Goal: Information Seeking & Learning: Learn about a topic

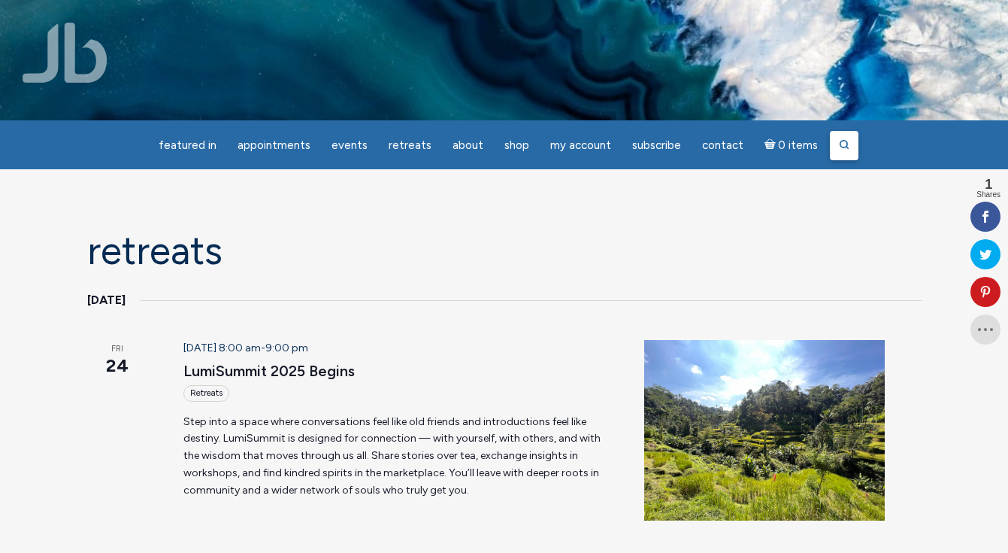
click at [839, 146] on icon at bounding box center [844, 144] width 11 height 11
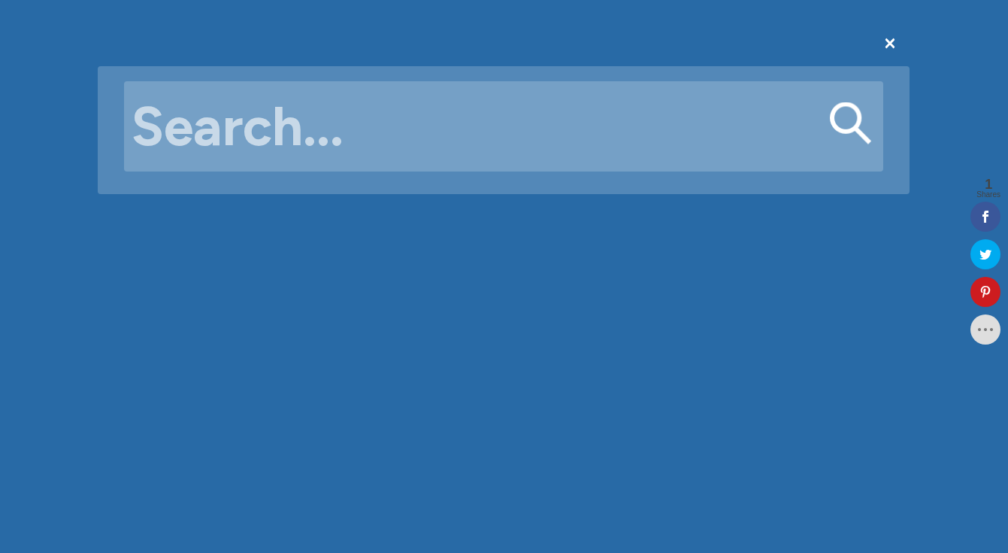
click at [653, 134] on input "Search for:" at bounding box center [503, 126] width 759 height 90
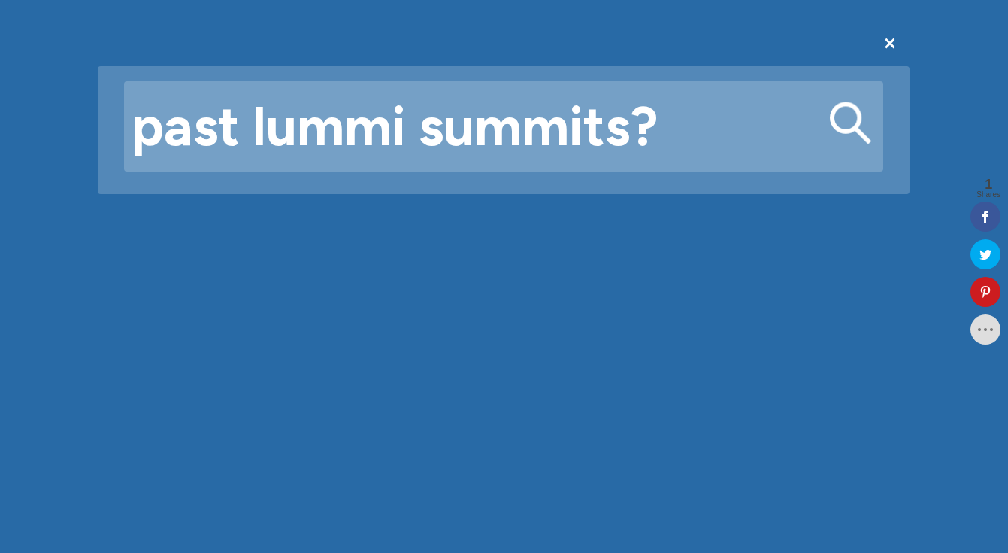
type input "past lummi summits?"
click at [851, 123] on button "Search" at bounding box center [851, 123] width 42 height 42
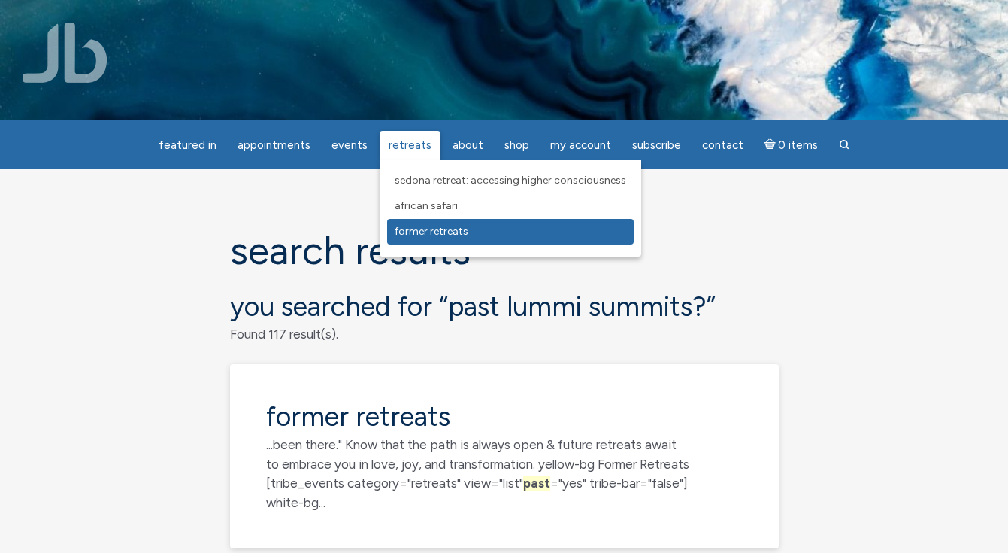
click at [423, 233] on span "Former Retreats" at bounding box center [432, 231] width 74 height 13
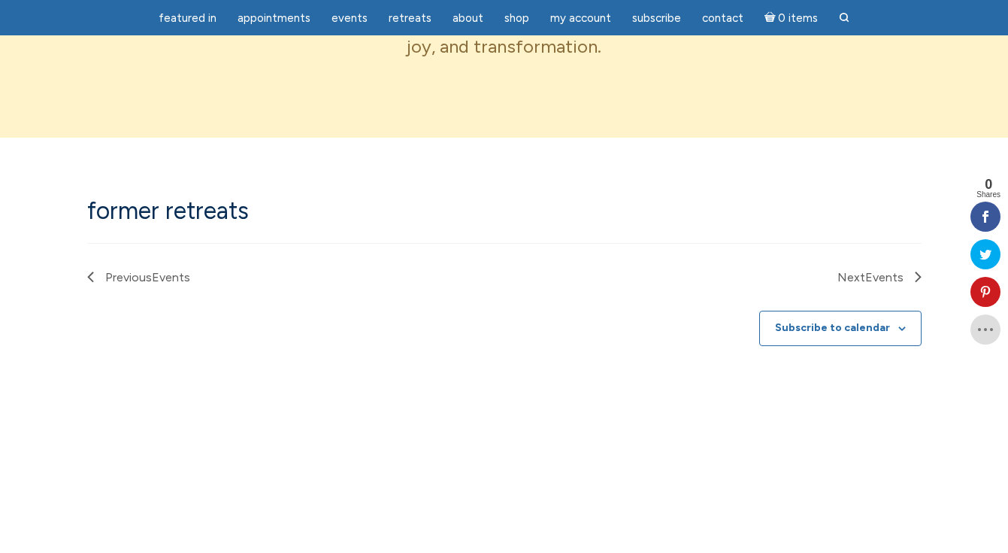
scroll to position [786, 0]
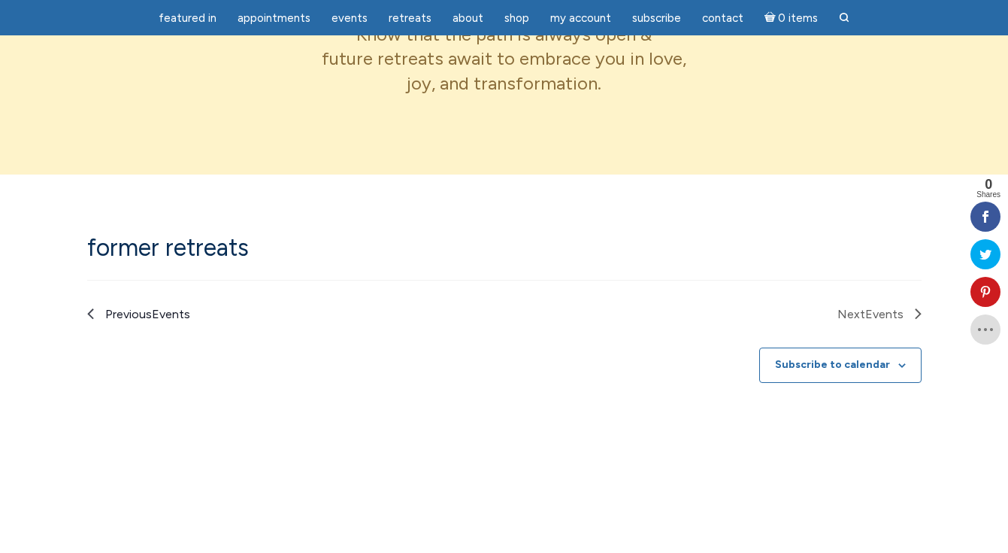
click at [162, 310] on span "Events" at bounding box center [171, 314] width 38 height 14
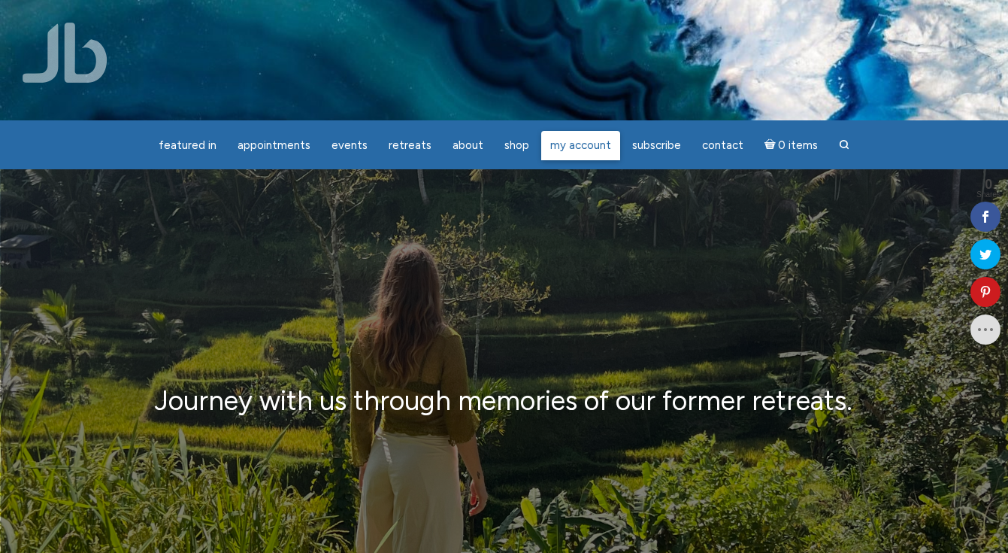
scroll to position [0, 0]
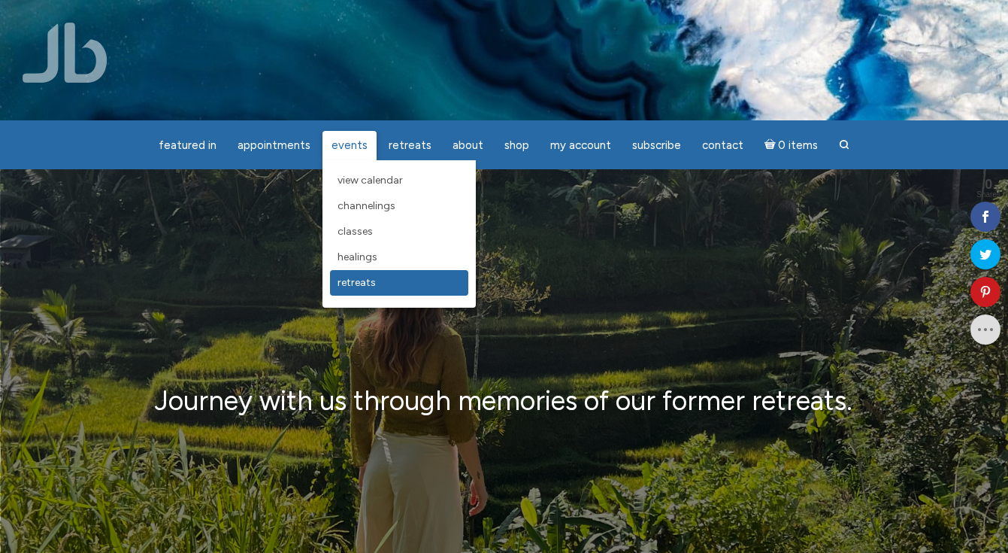
click at [353, 282] on span "Retreats" at bounding box center [357, 282] width 38 height 13
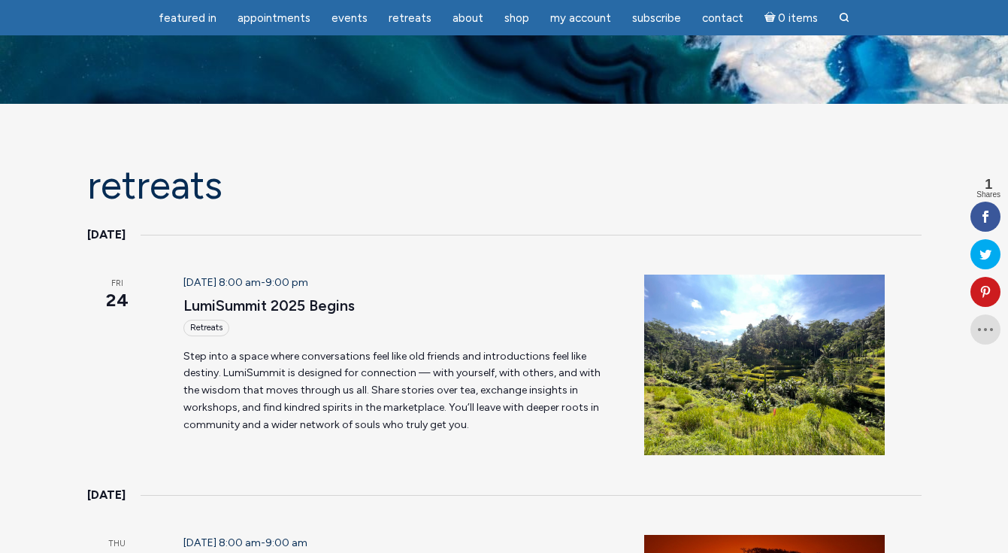
scroll to position [11, 0]
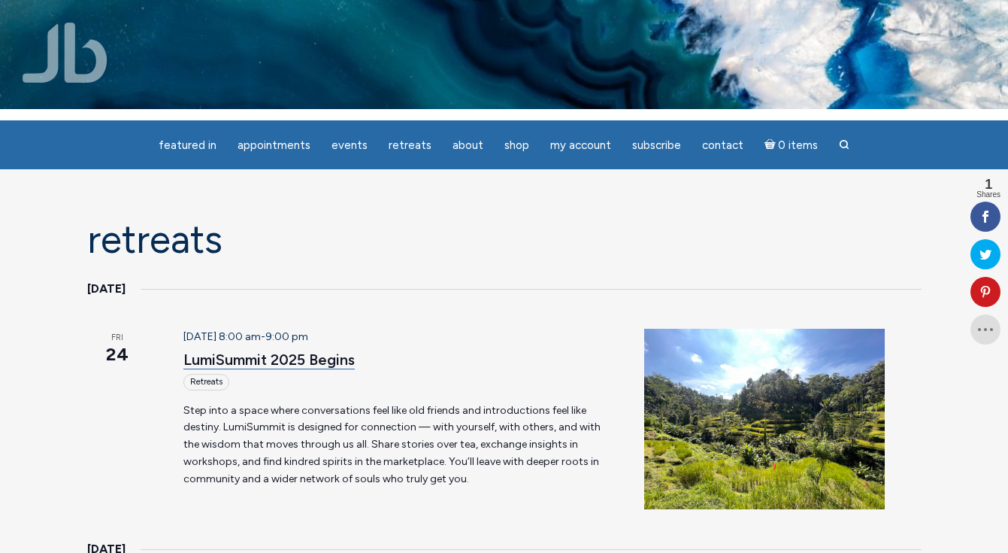
click at [307, 356] on link "LumiSummit 2025 Begins" at bounding box center [268, 359] width 171 height 19
